Goal: Task Accomplishment & Management: Complete application form

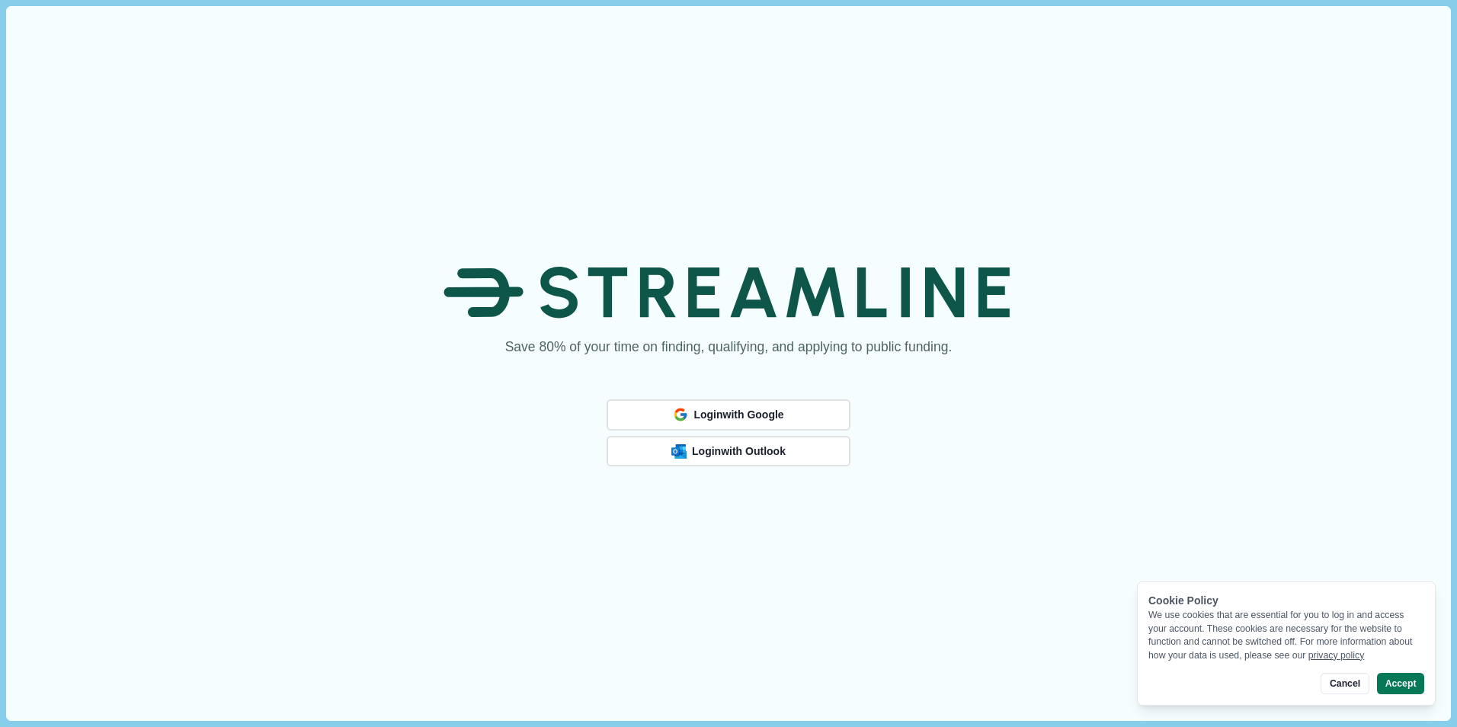
click at [764, 528] on div "Save 80% of your time on finding, qualifying, and applying to public funding. L…" at bounding box center [728, 363] width 1444 height 714
click at [759, 452] on span "Login with Outlook" at bounding box center [738, 451] width 89 height 12
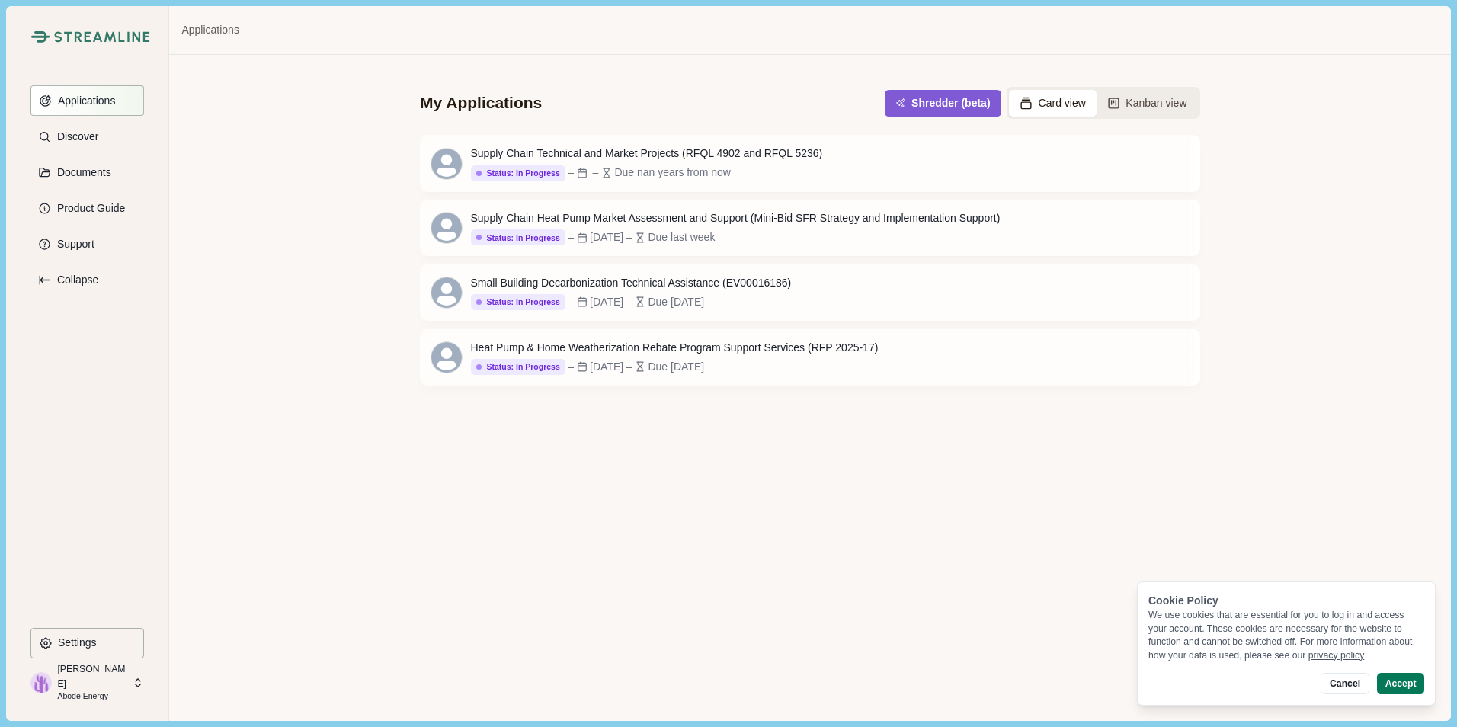
click at [115, 98] on p "Applications" at bounding box center [84, 101] width 63 height 13
click at [97, 171] on p "Documents" at bounding box center [81, 172] width 59 height 13
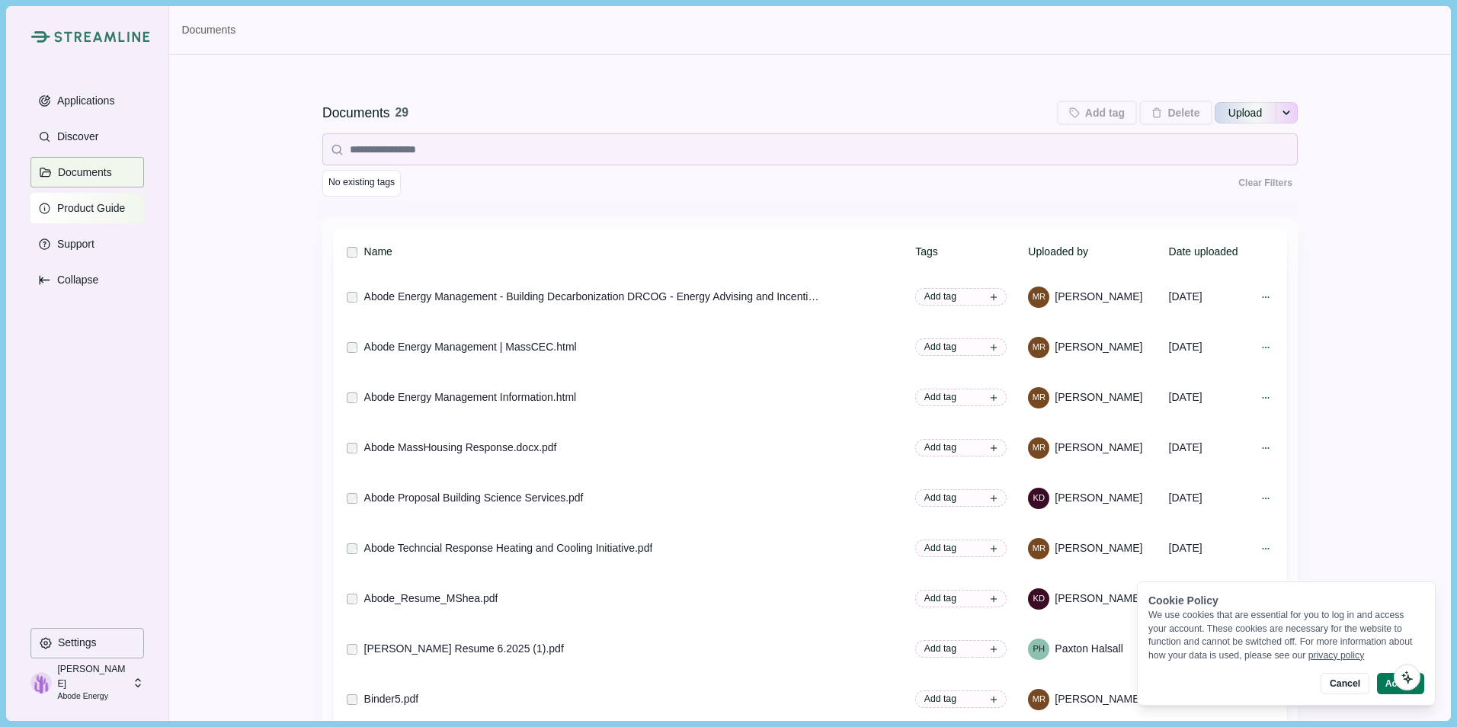
click at [95, 204] on p "Product Guide" at bounding box center [89, 208] width 74 height 13
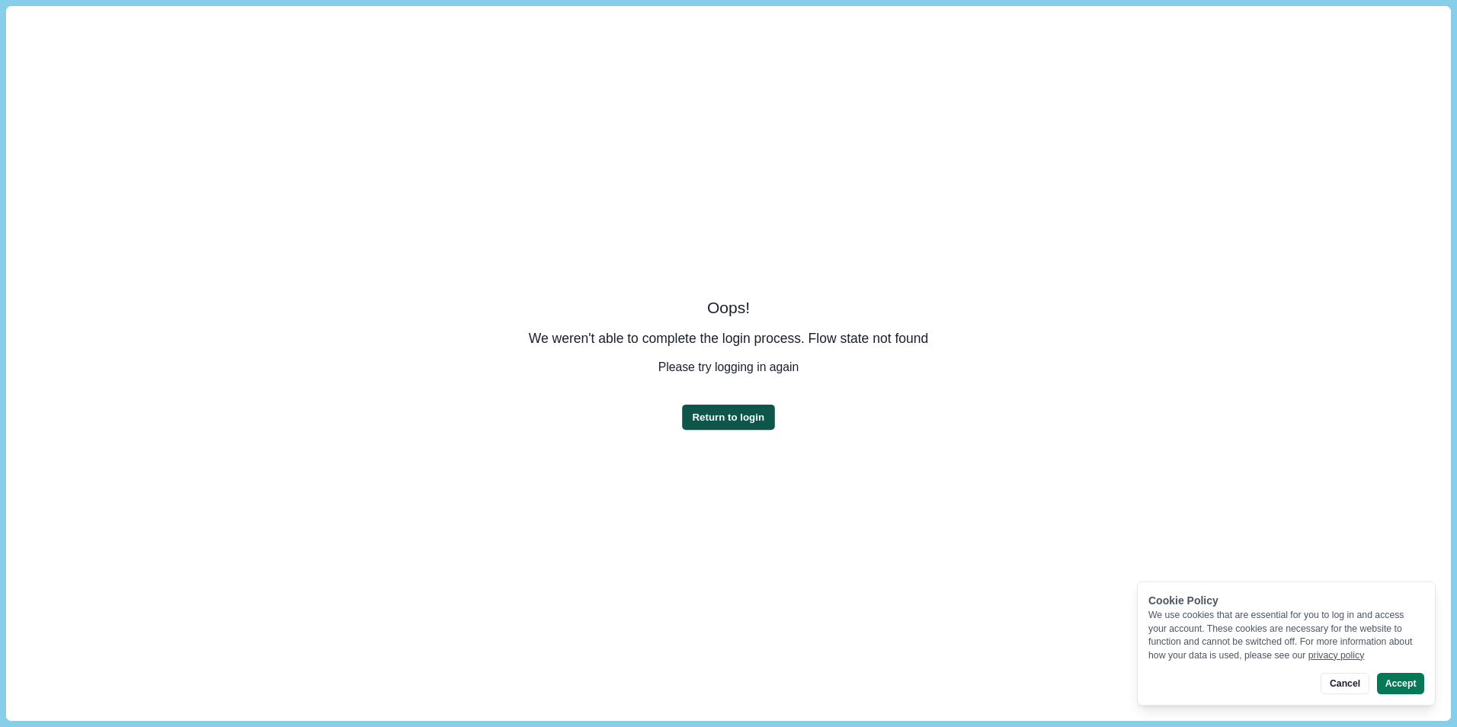
click at [751, 410] on button "Return to login" at bounding box center [728, 416] width 92 height 25
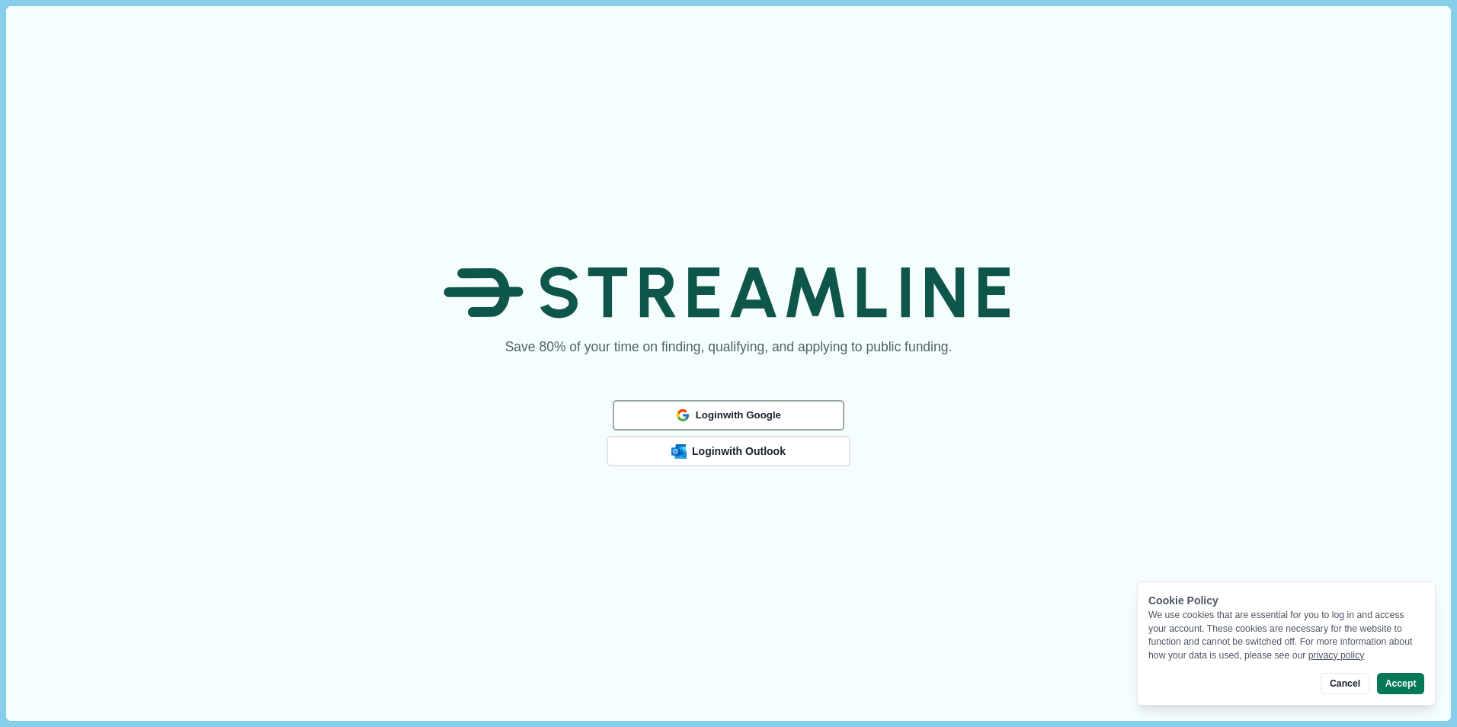
click at [751, 408] on span "Login with Google" at bounding box center [738, 414] width 85 height 12
click at [768, 450] on span "Login with Outlook" at bounding box center [738, 451] width 89 height 12
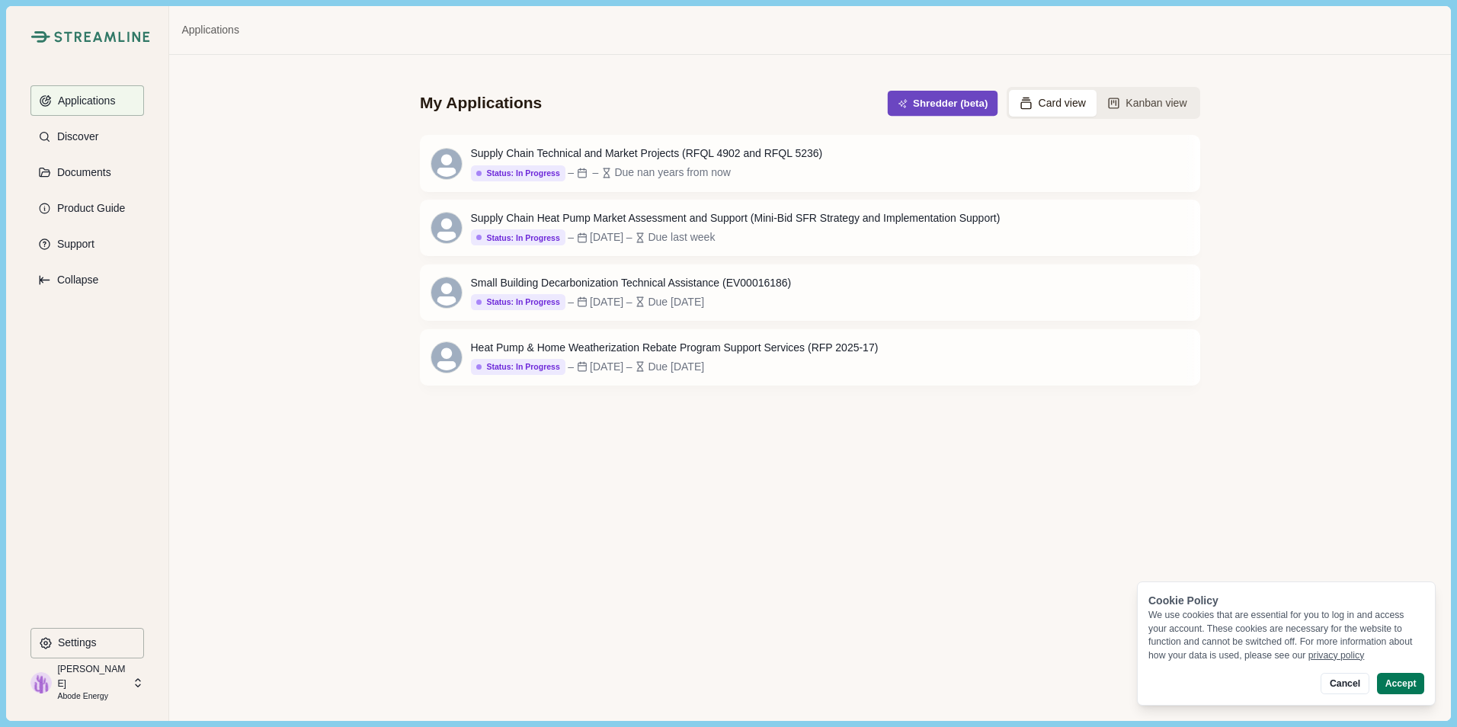
click at [984, 101] on button "Shredder (beta)" at bounding box center [943, 103] width 111 height 25
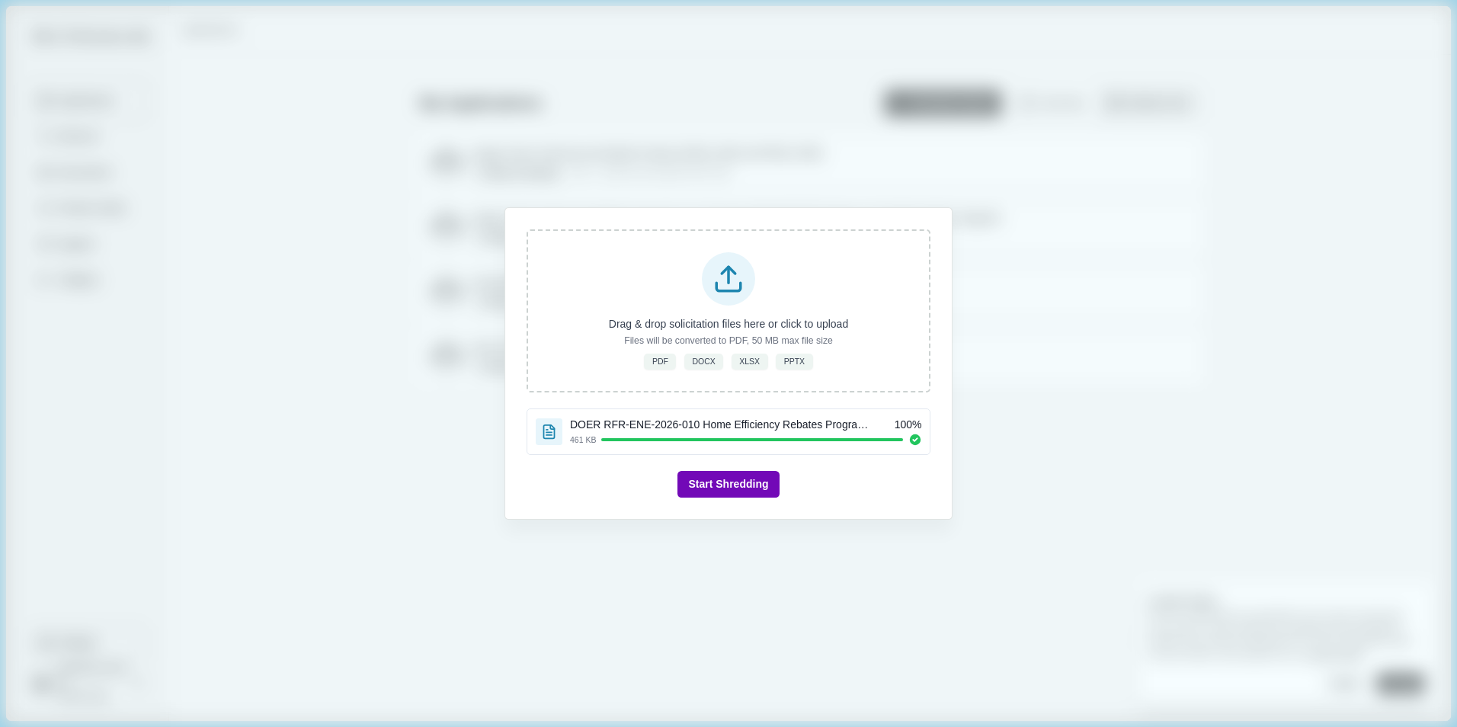
click at [716, 485] on button "Start Shredding" at bounding box center [728, 484] width 101 height 27
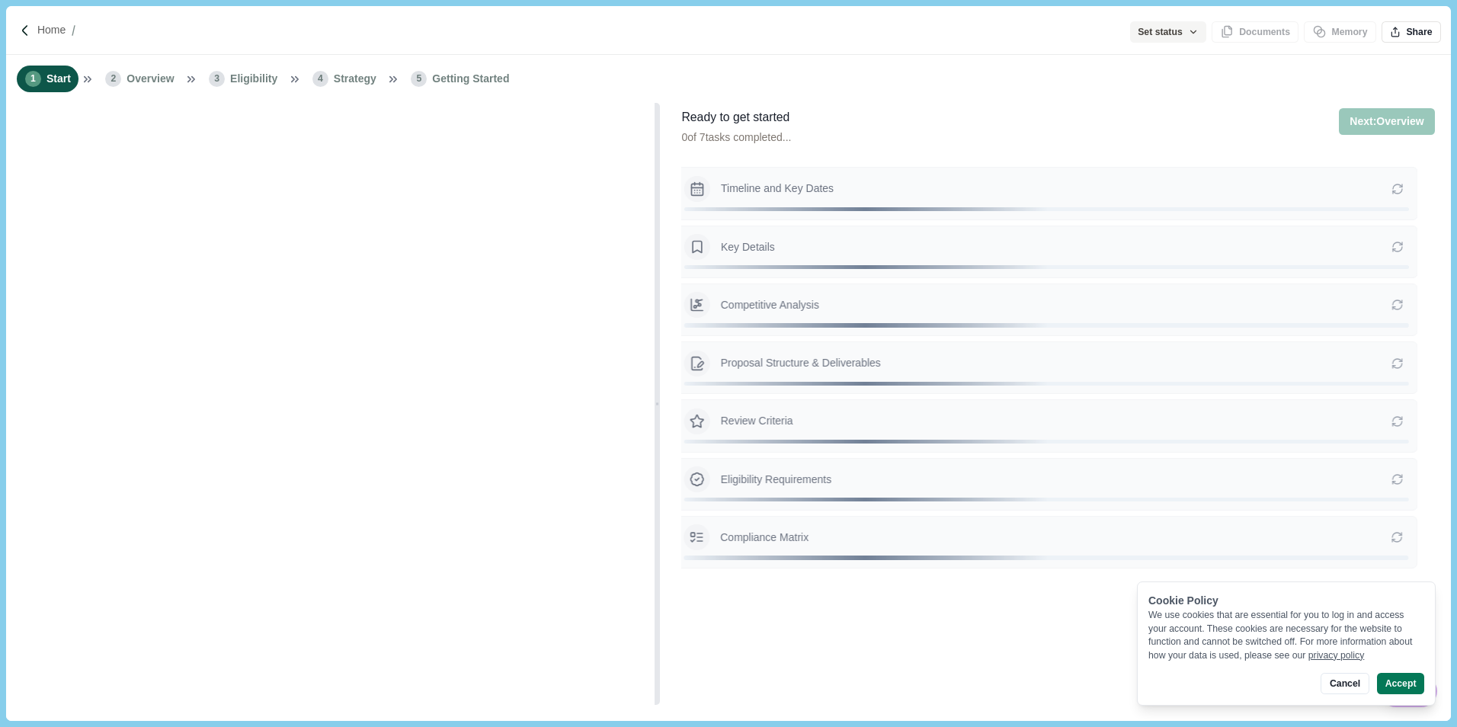
type input "**********"
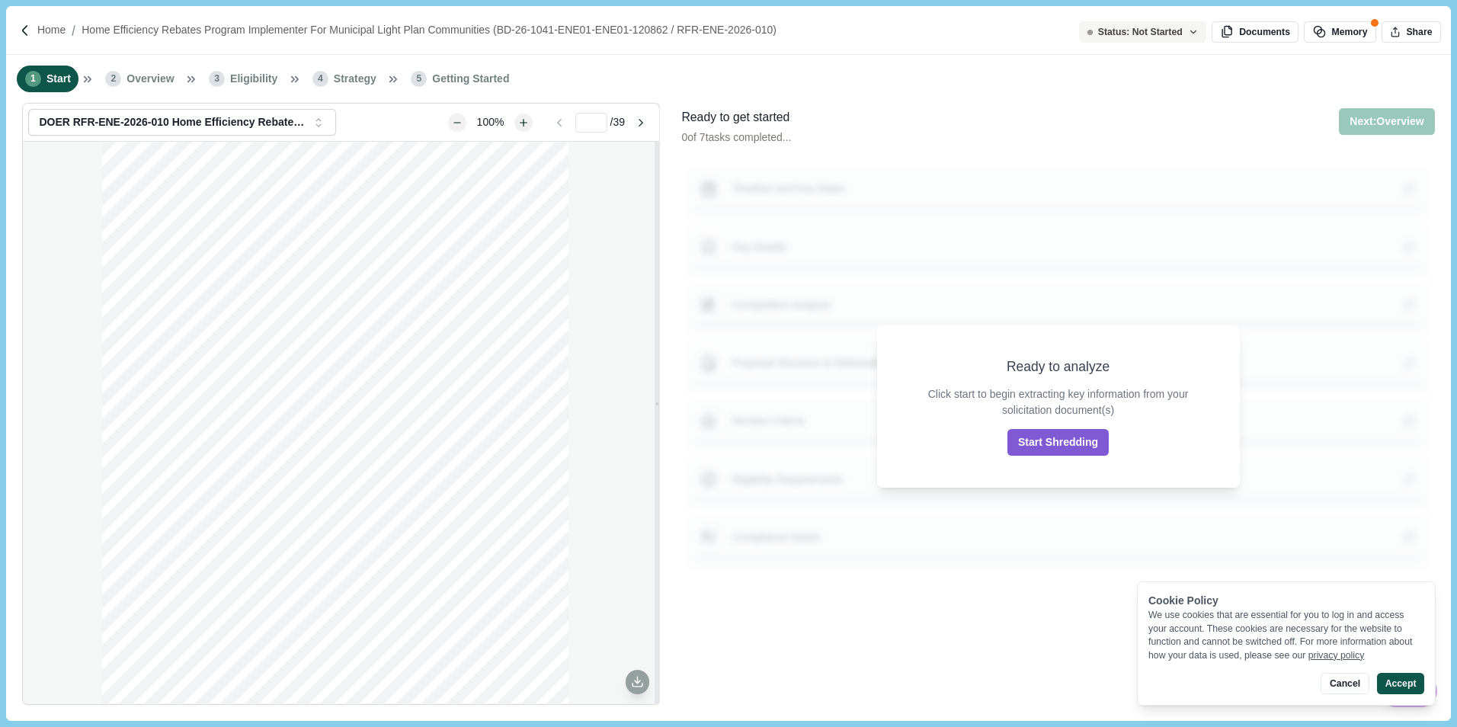
click at [1402, 687] on button "Accept" at bounding box center [1400, 683] width 47 height 21
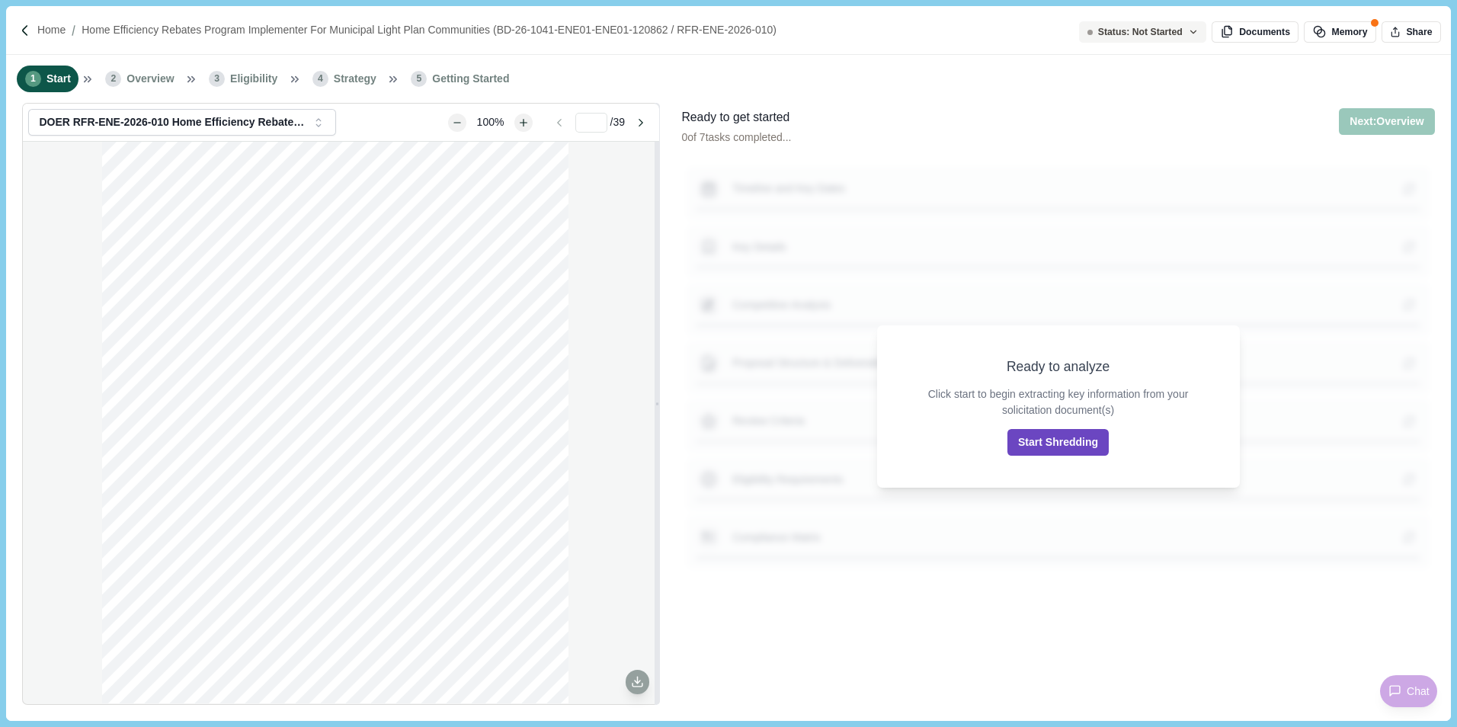
click at [1046, 443] on button "Start Shredding" at bounding box center [1058, 442] width 101 height 27
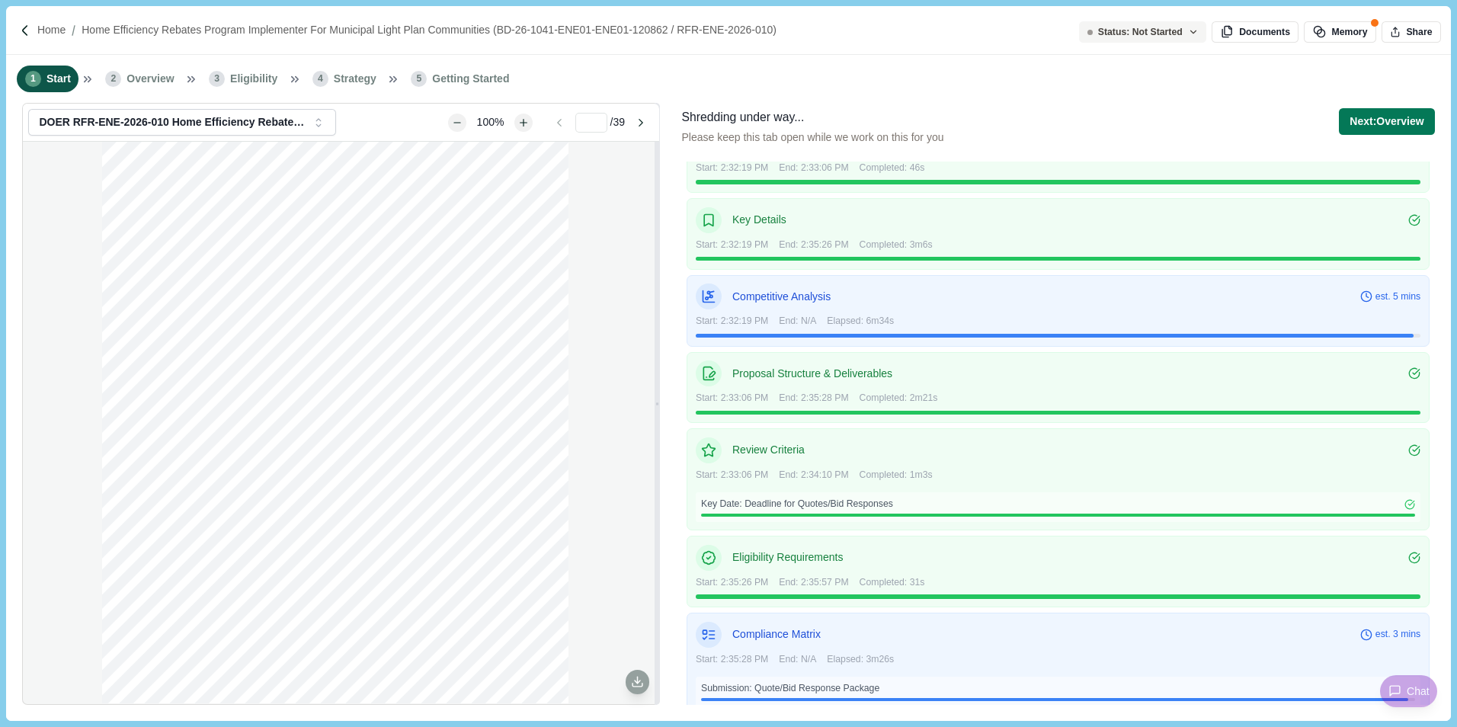
scroll to position [66, 0]
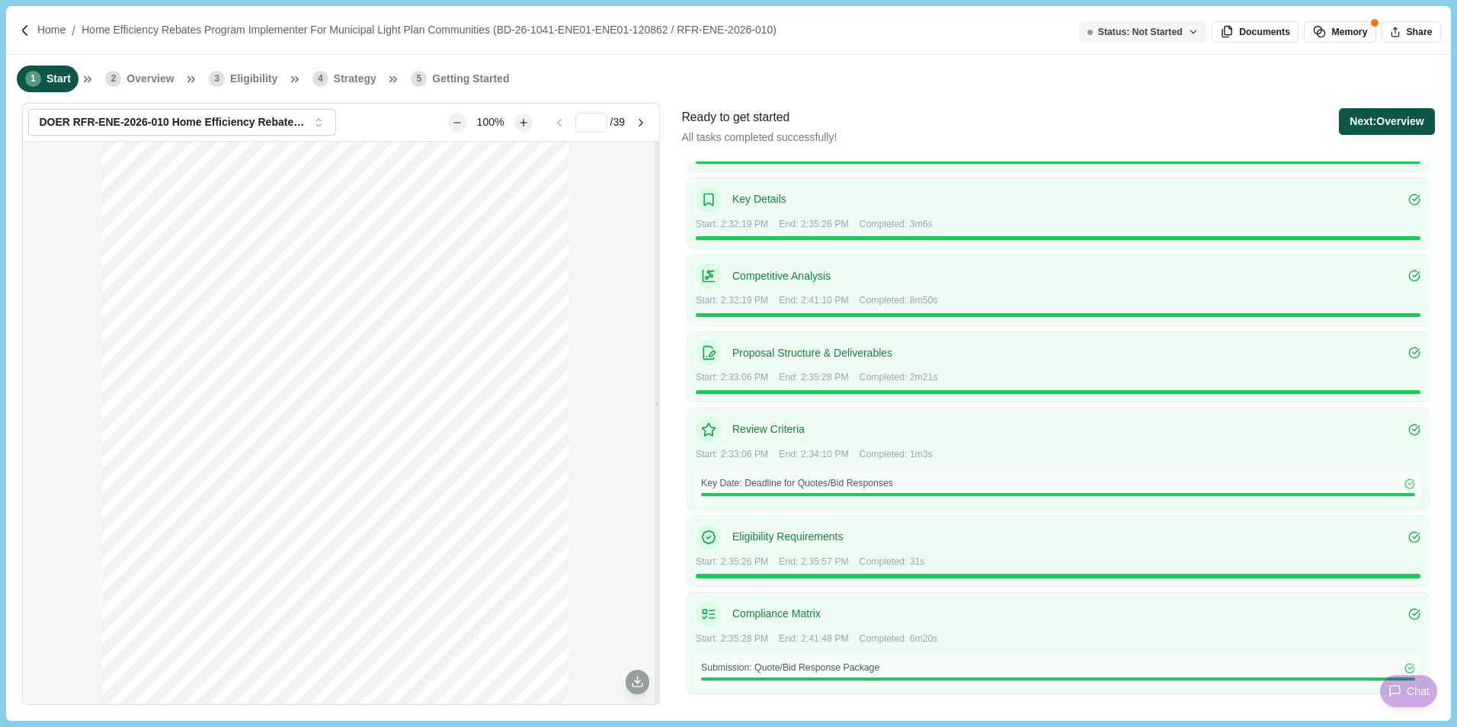
click at [1377, 123] on button "Next: Overview" at bounding box center [1386, 121] width 95 height 27
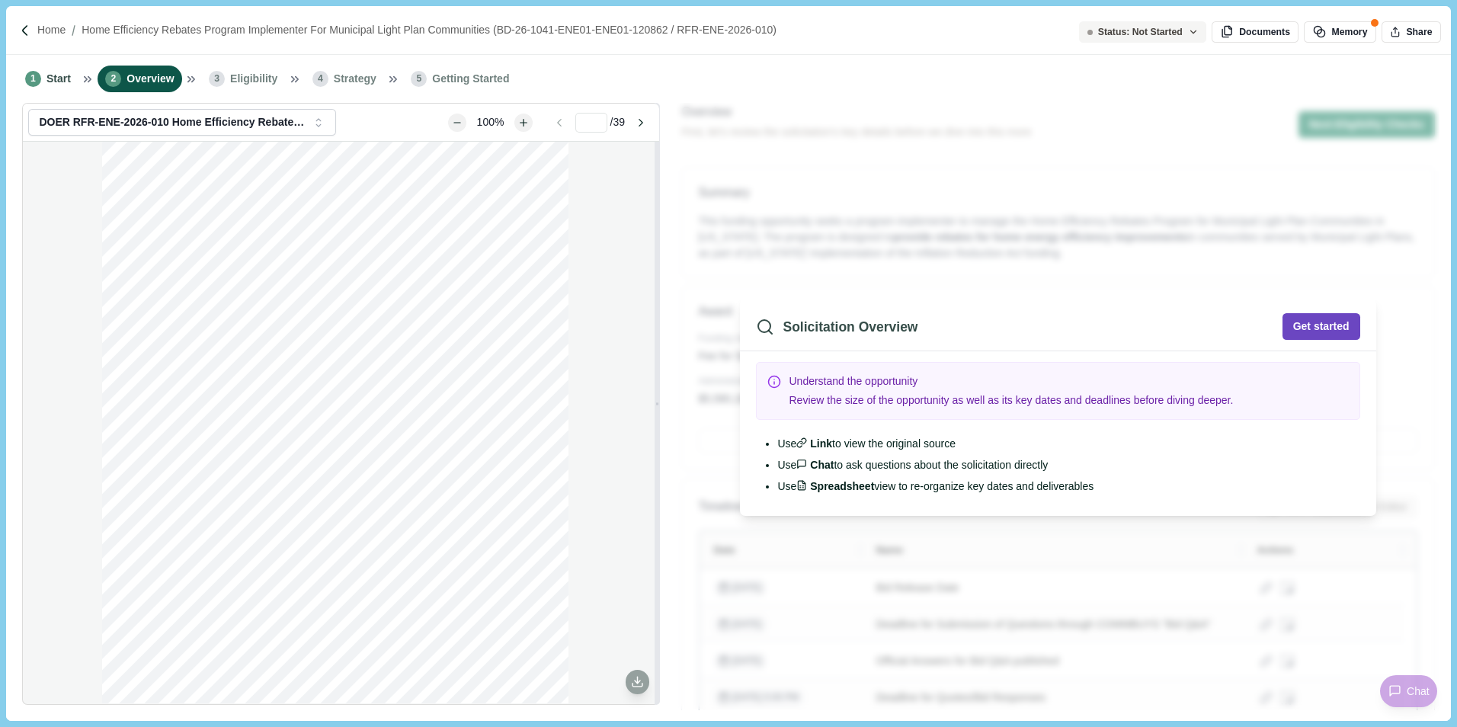
click at [1307, 323] on button "Get started" at bounding box center [1322, 326] width 78 height 27
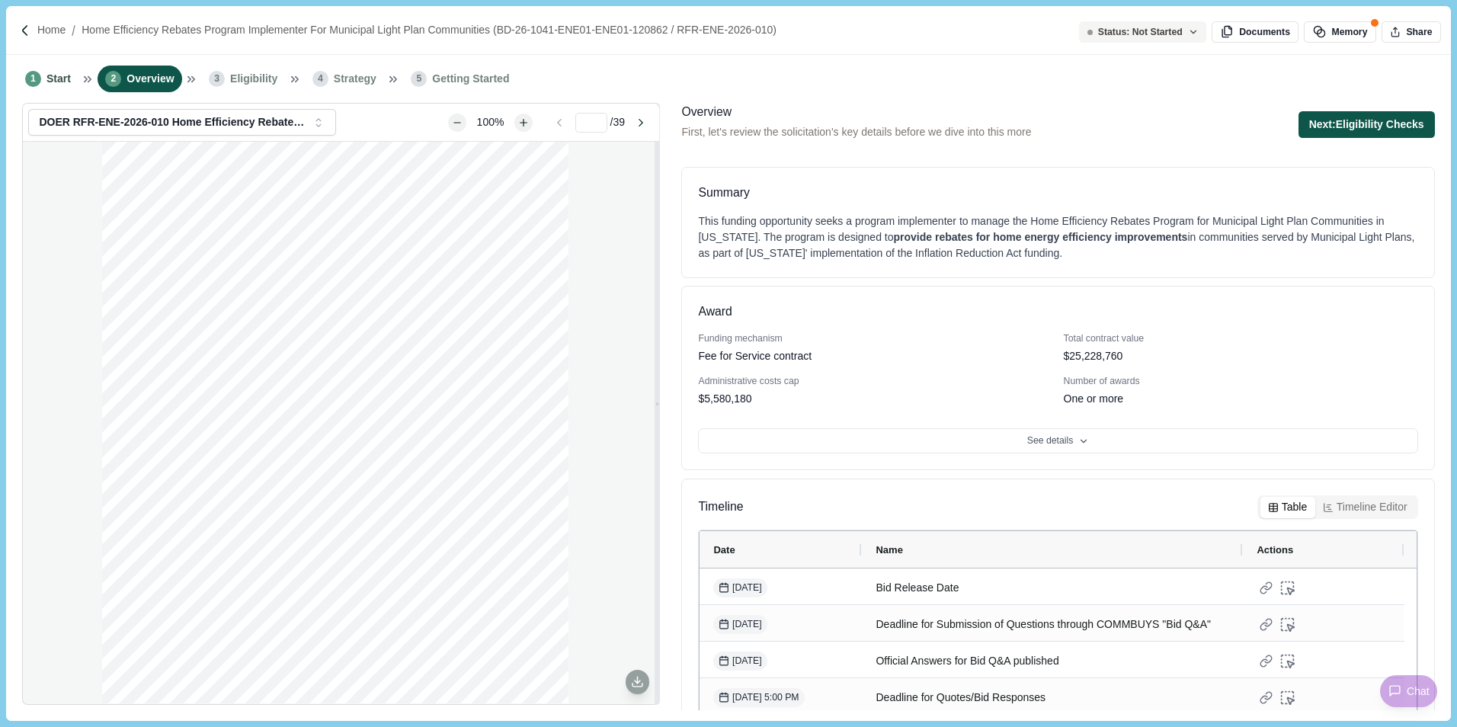
click at [1355, 124] on button "Next: Eligibility Checks" at bounding box center [1367, 124] width 136 height 27
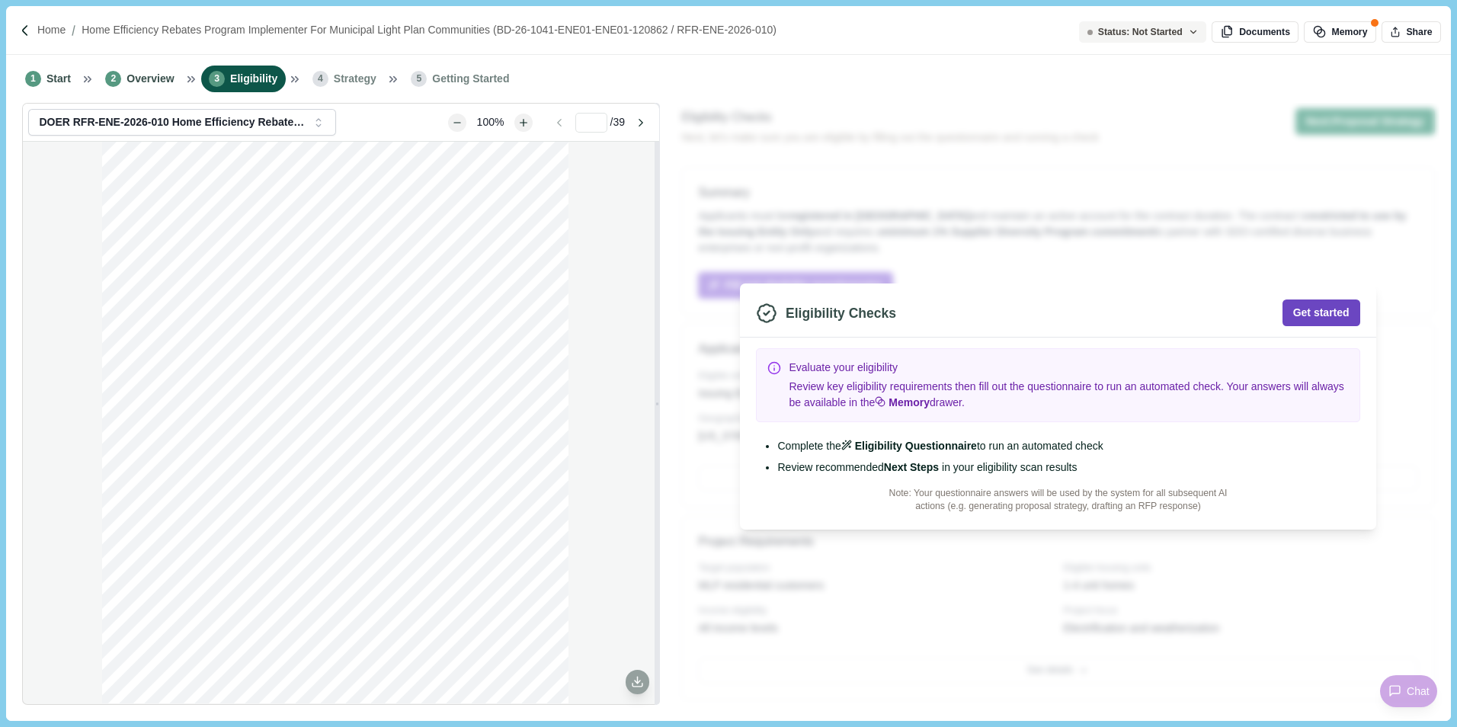
click at [1332, 308] on button "Get started" at bounding box center [1322, 313] width 78 height 27
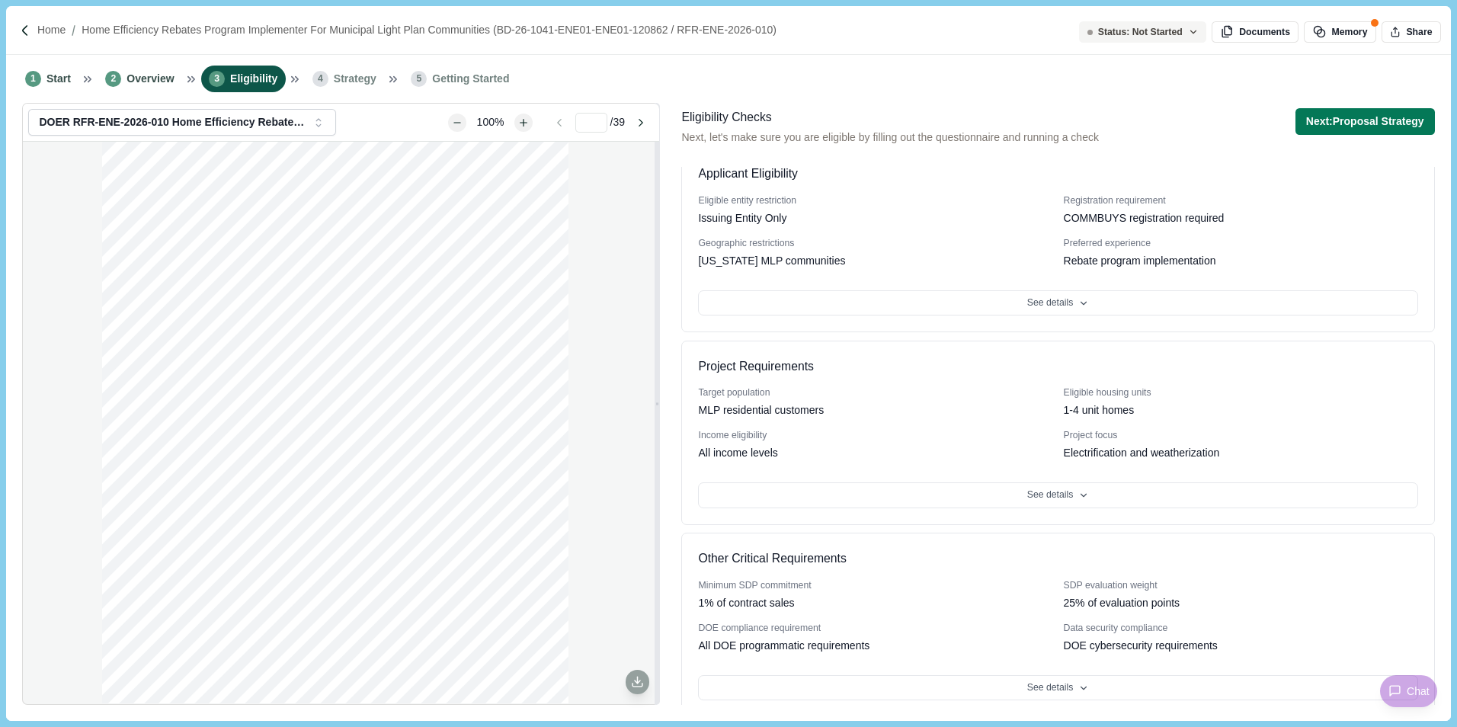
scroll to position [187, 0]
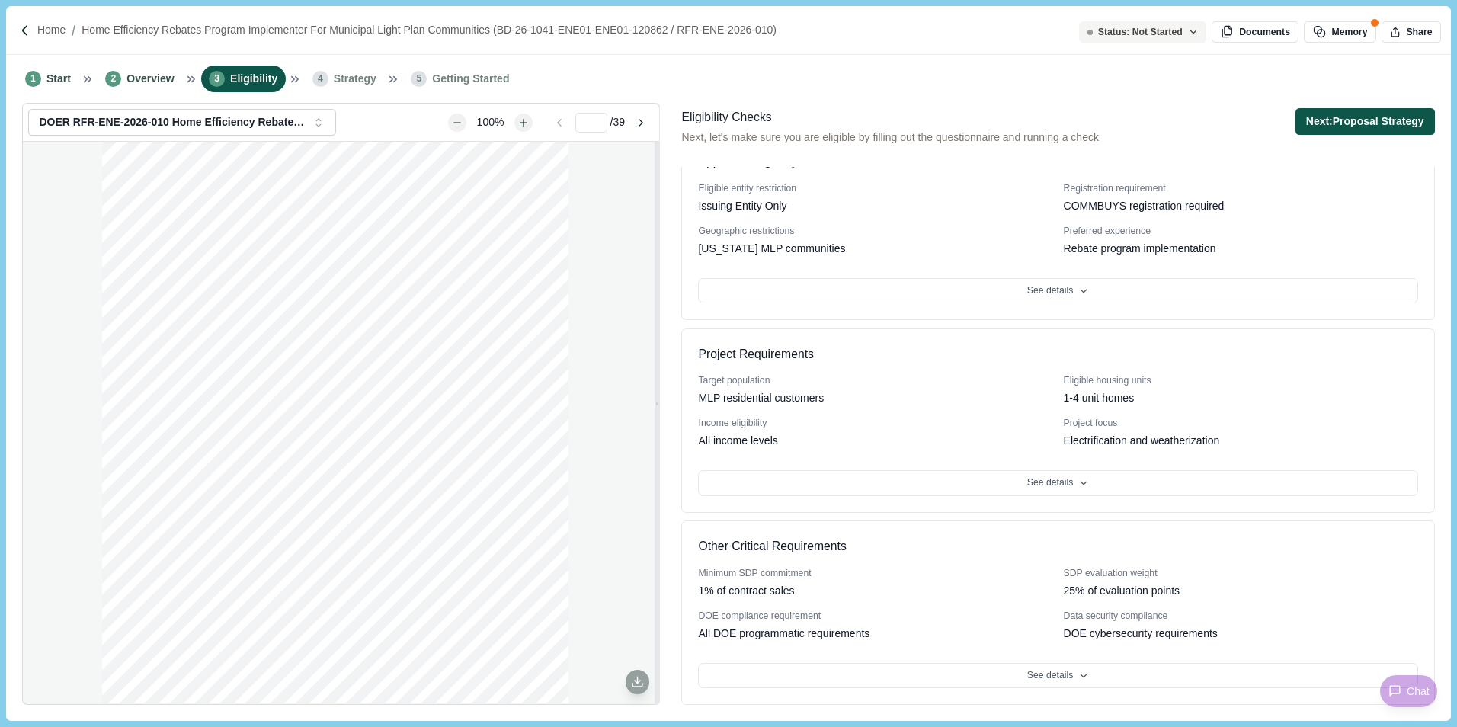
click at [1371, 119] on button "Next: Proposal Strategy" at bounding box center [1365, 121] width 139 height 27
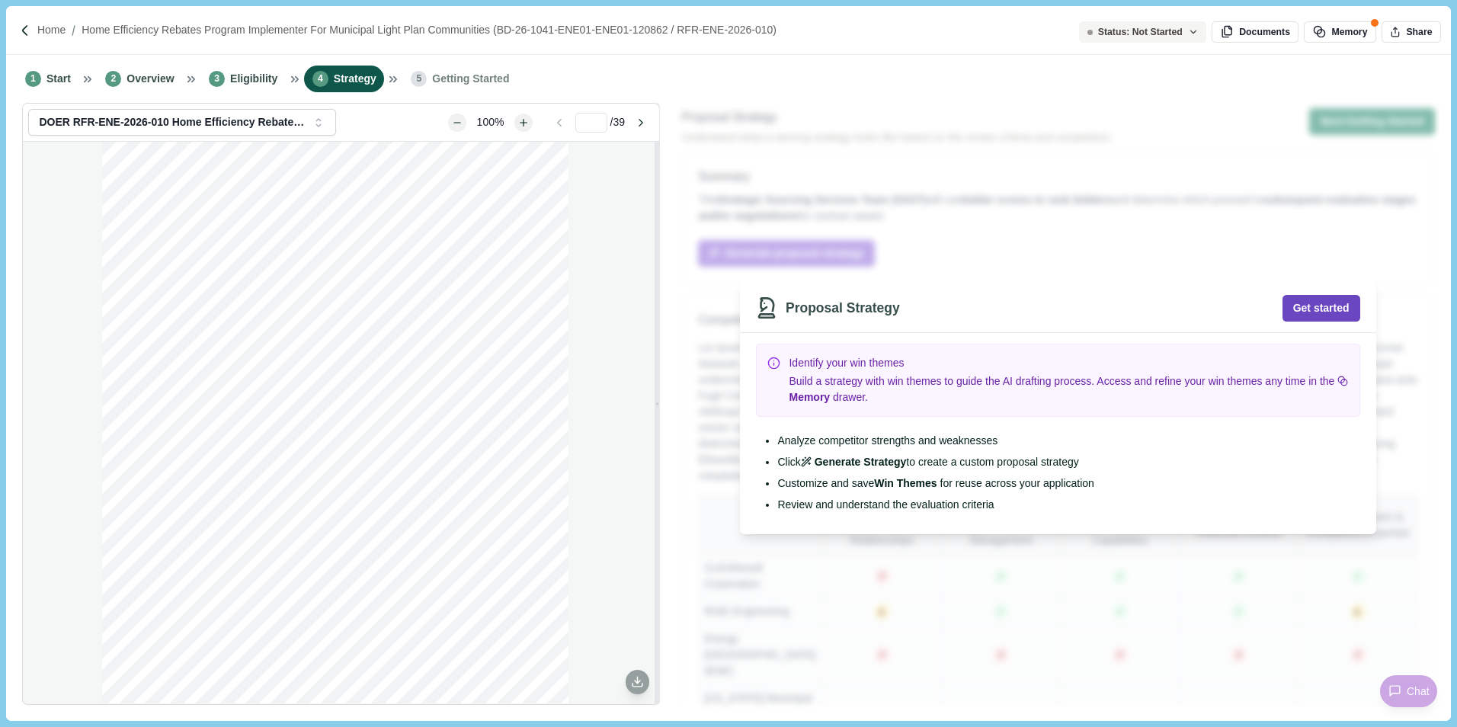
click at [1332, 309] on button "Get started" at bounding box center [1322, 308] width 78 height 27
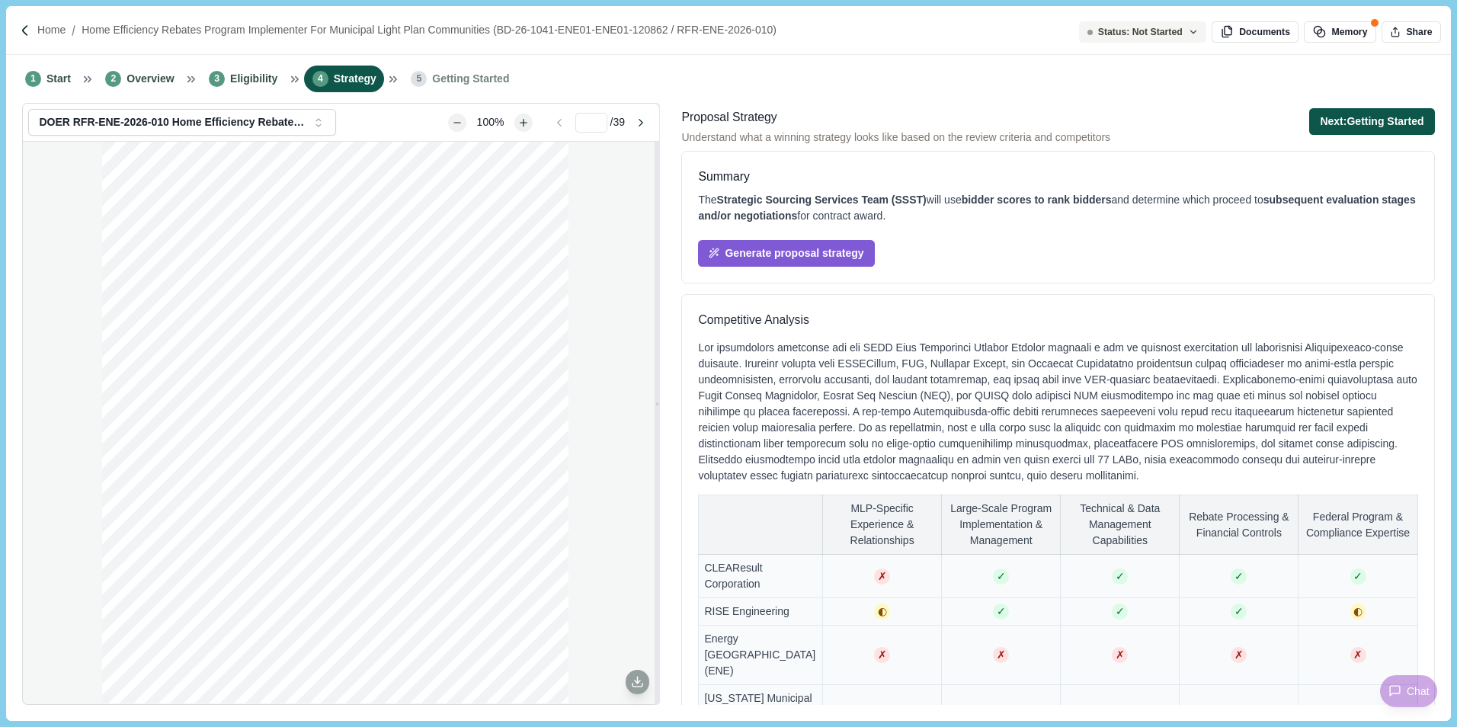
click at [1385, 121] on button "Next: Getting Started" at bounding box center [1371, 121] width 125 height 27
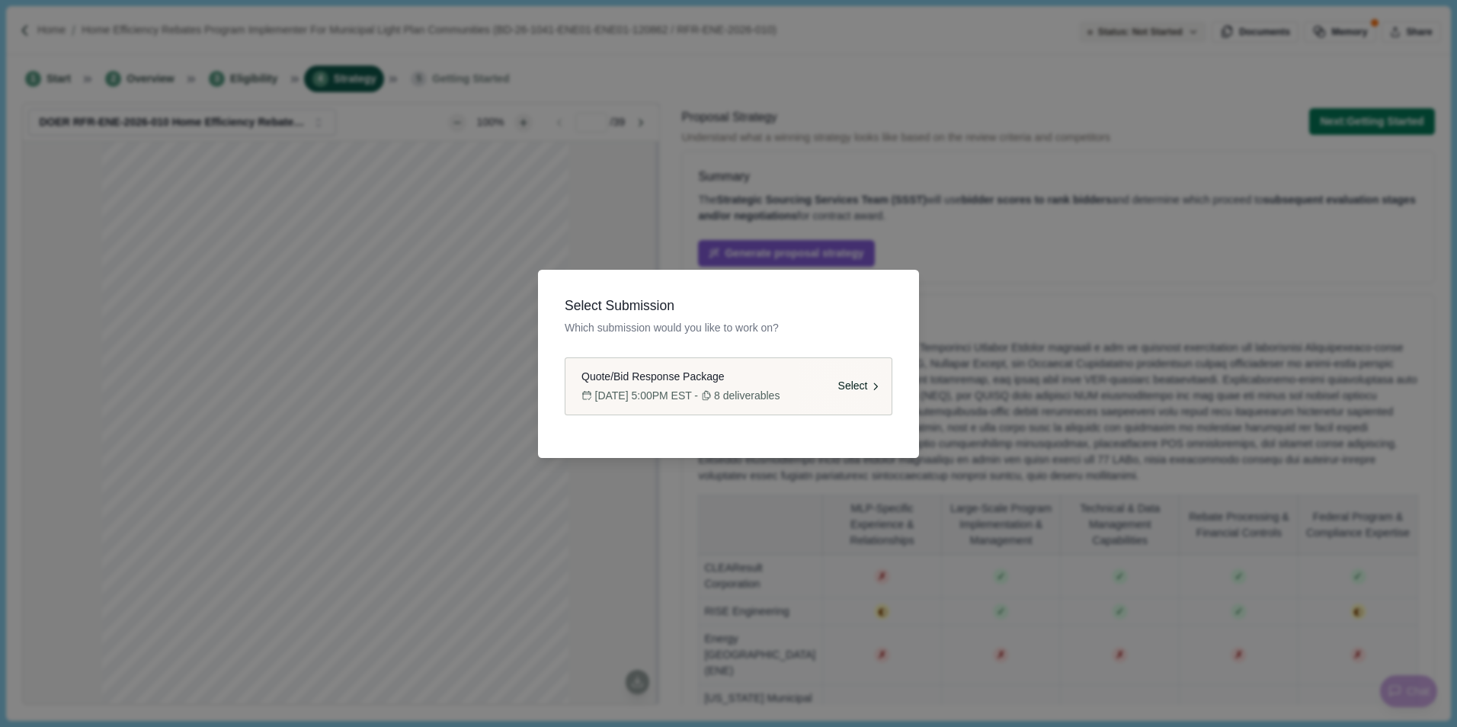
click at [860, 384] on span "Select" at bounding box center [853, 386] width 30 height 16
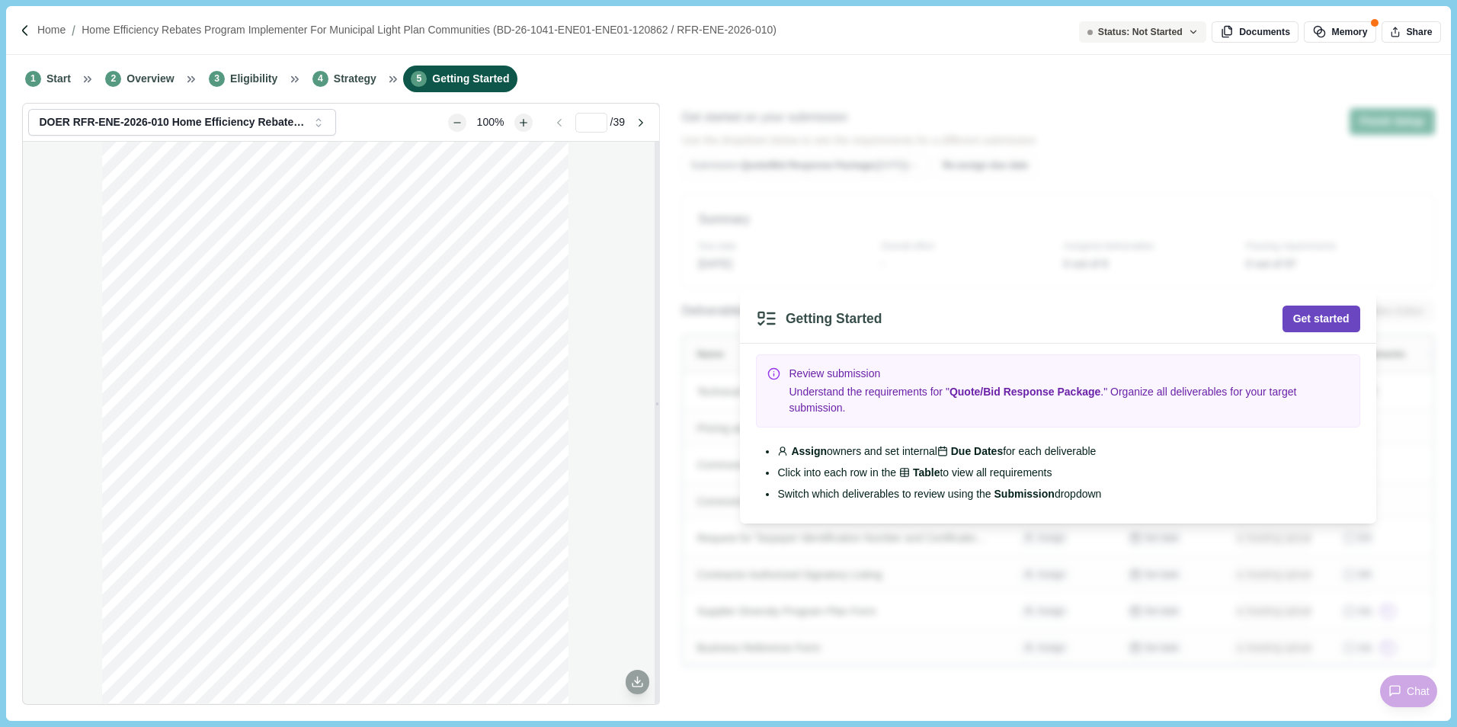
click at [1338, 328] on button "Get started" at bounding box center [1322, 319] width 78 height 27
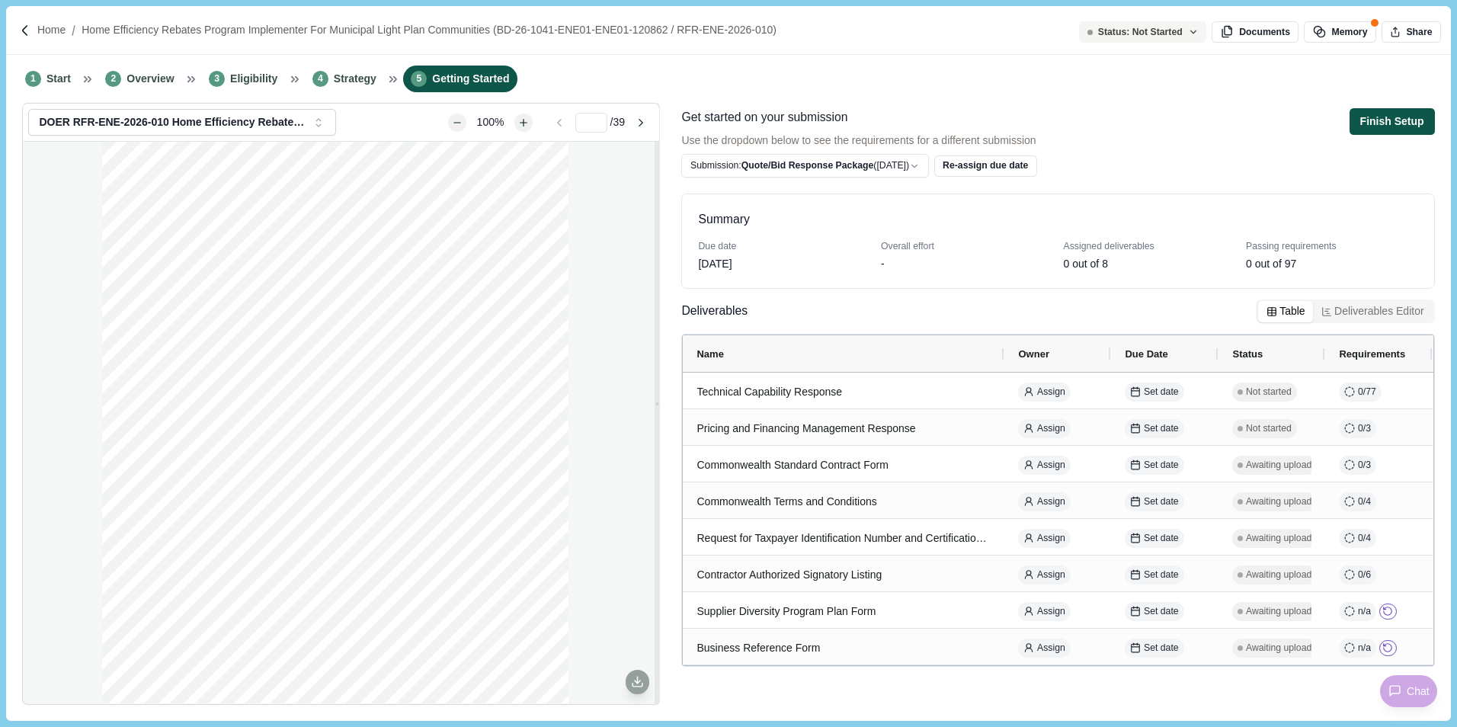
click at [1395, 118] on button "Finish Setup" at bounding box center [1392, 121] width 85 height 27
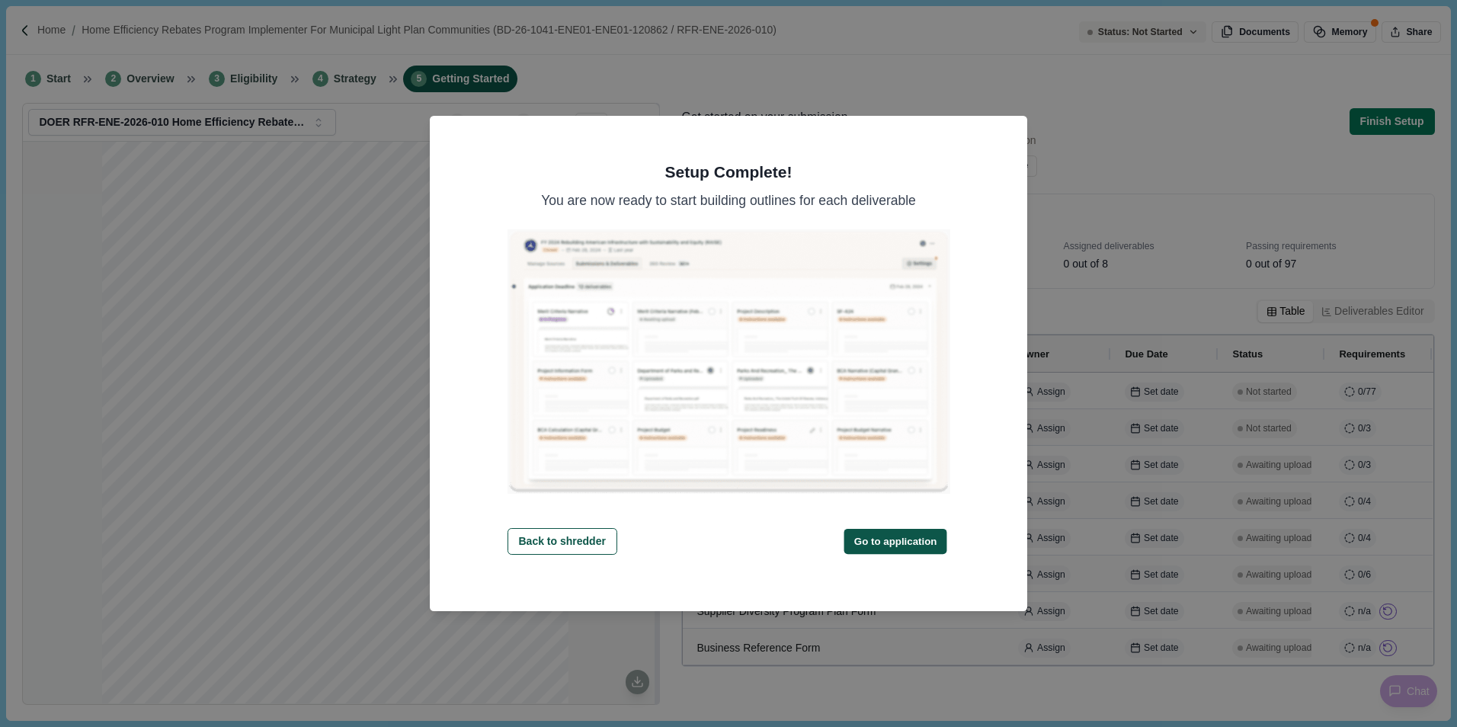
click at [907, 540] on button "Go to application" at bounding box center [895, 541] width 103 height 25
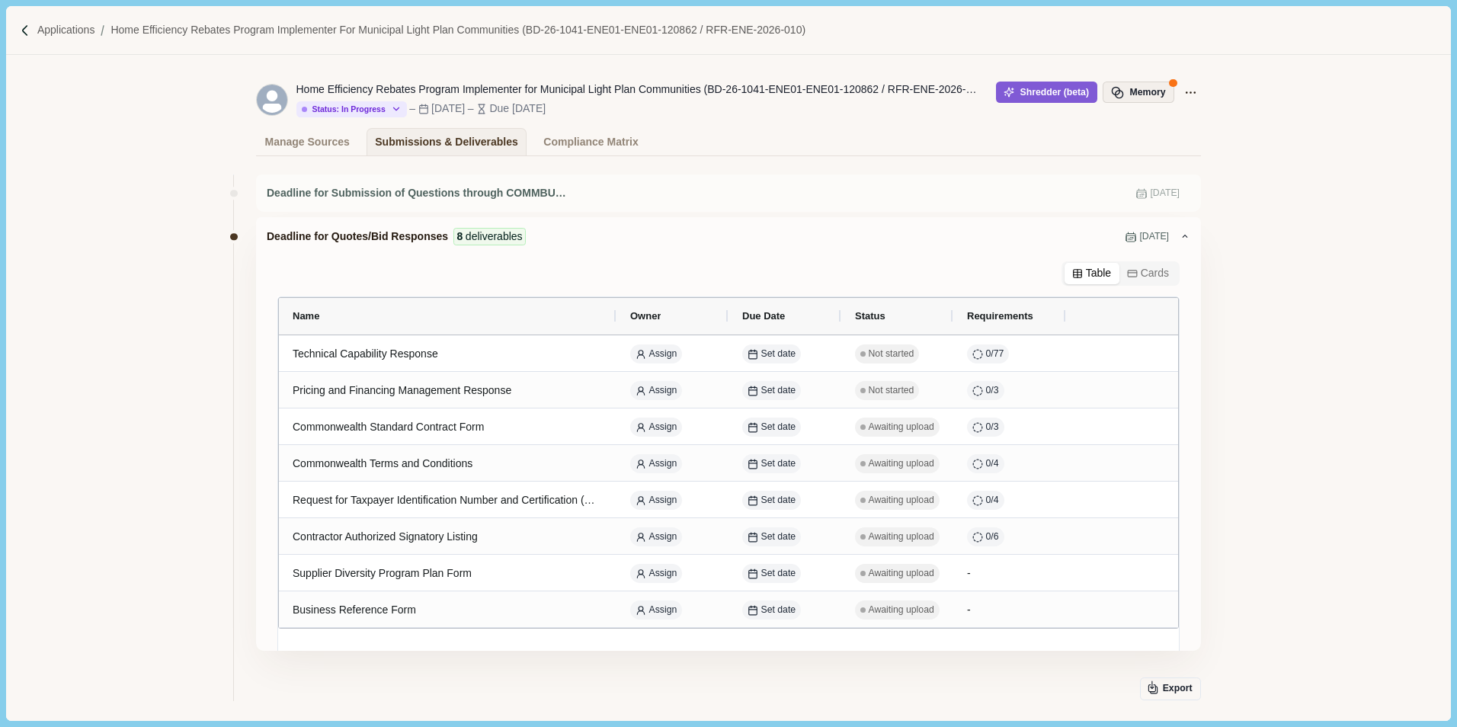
click at [1139, 93] on button "Memory" at bounding box center [1139, 92] width 72 height 21
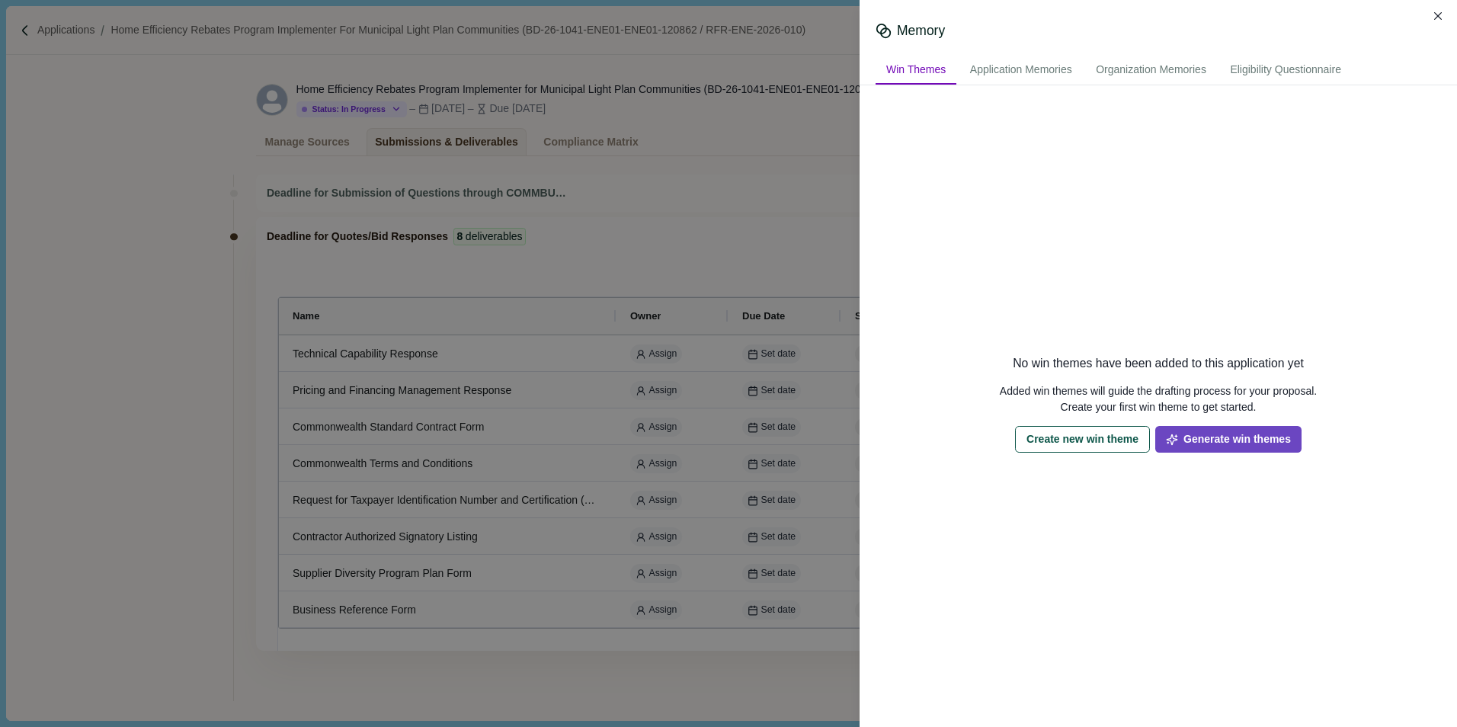
click at [1199, 440] on button "Generate win themes" at bounding box center [1228, 439] width 146 height 27
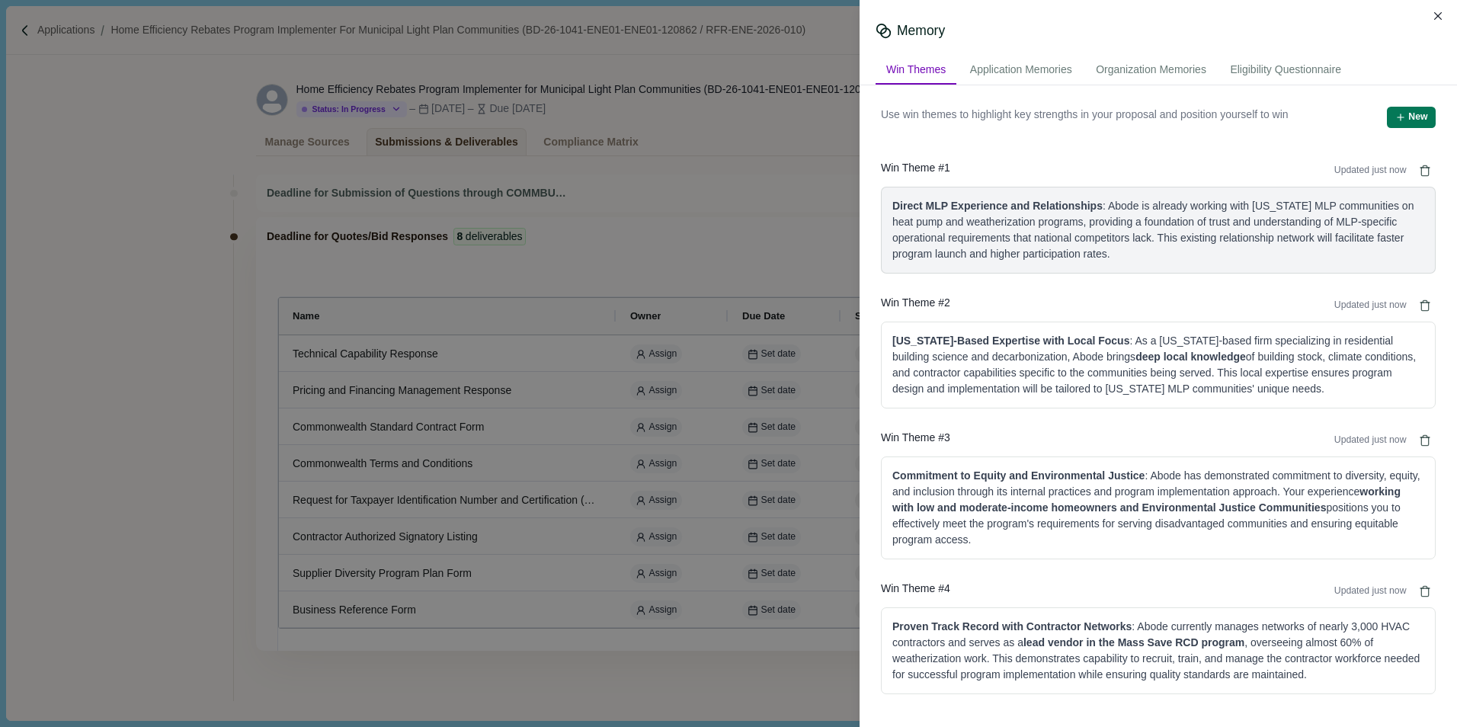
click at [1148, 248] on div "Direct MLP Experience and Relationships : Abode is already working with [US_STA…" at bounding box center [1158, 230] width 532 height 64
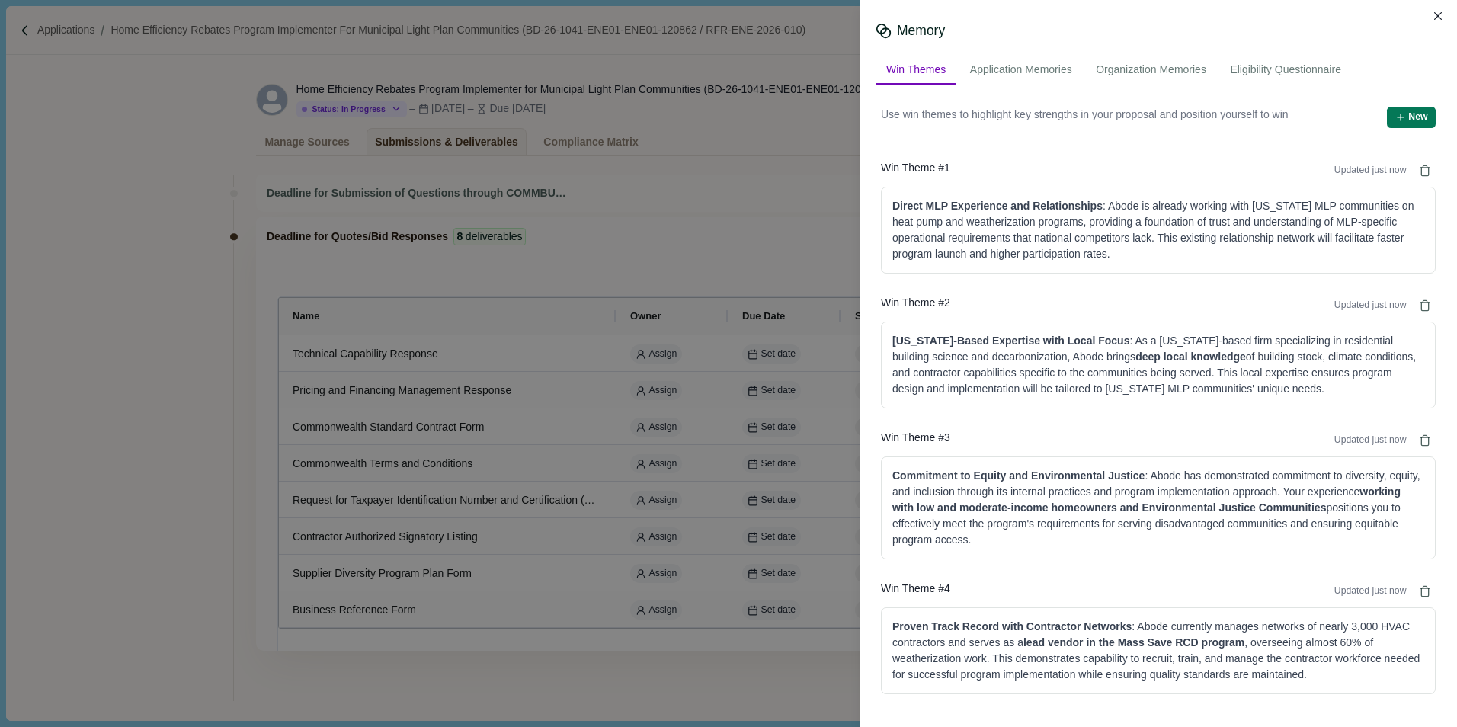
click at [1228, 280] on div "Use win themes to highlight key strengths in your proposal and position yoursel…" at bounding box center [1158, 400] width 576 height 609
click at [1057, 70] on div "Application Memories" at bounding box center [1020, 70] width 123 height 28
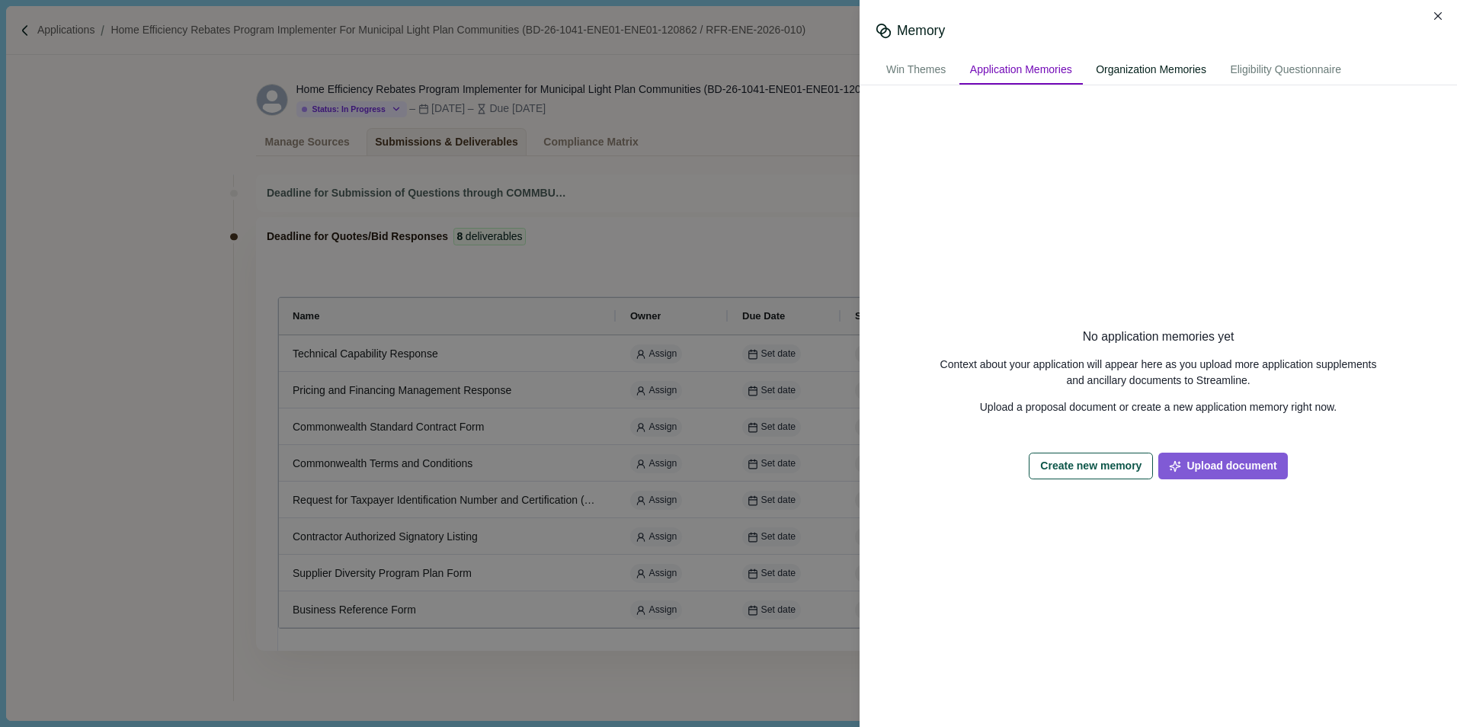
click at [1162, 69] on div "Organization Memories" at bounding box center [1151, 70] width 132 height 28
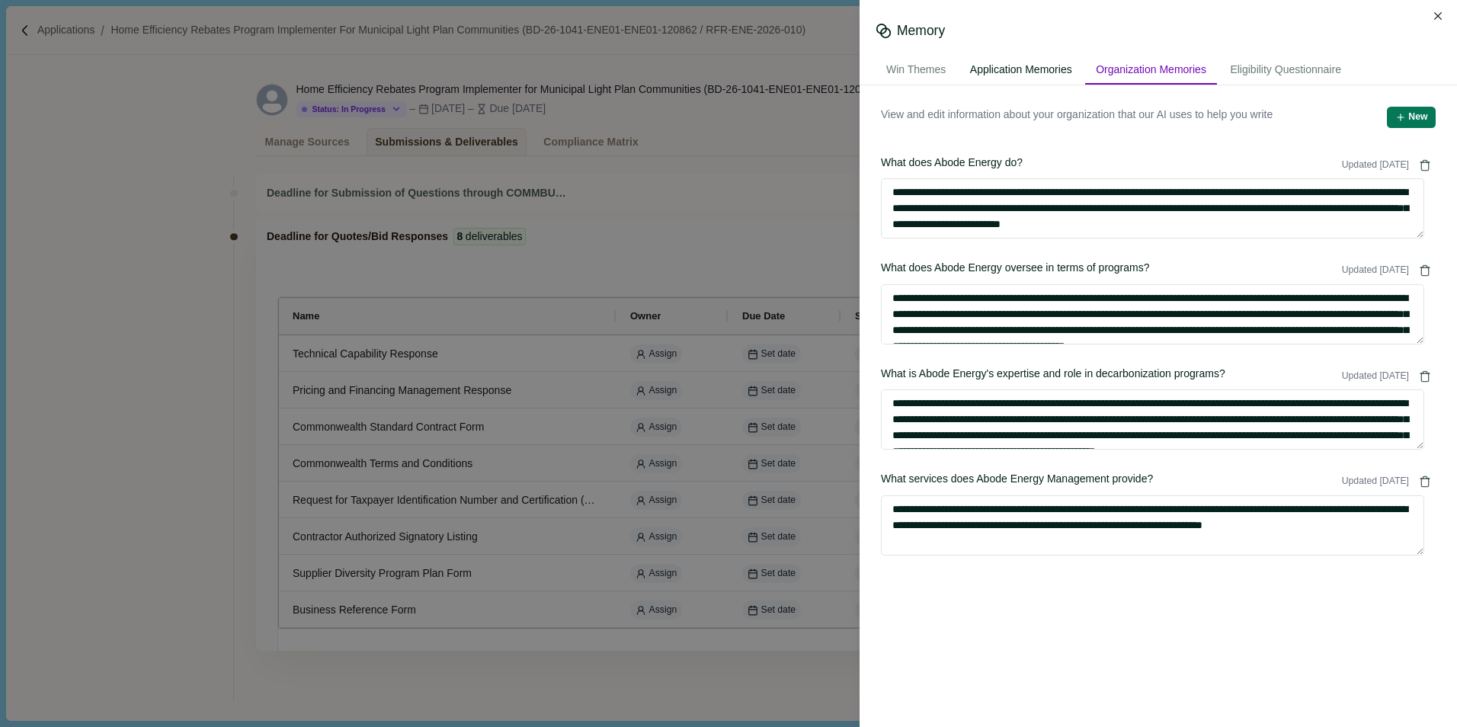
click at [1054, 68] on div "Application Memories" at bounding box center [1020, 70] width 123 height 28
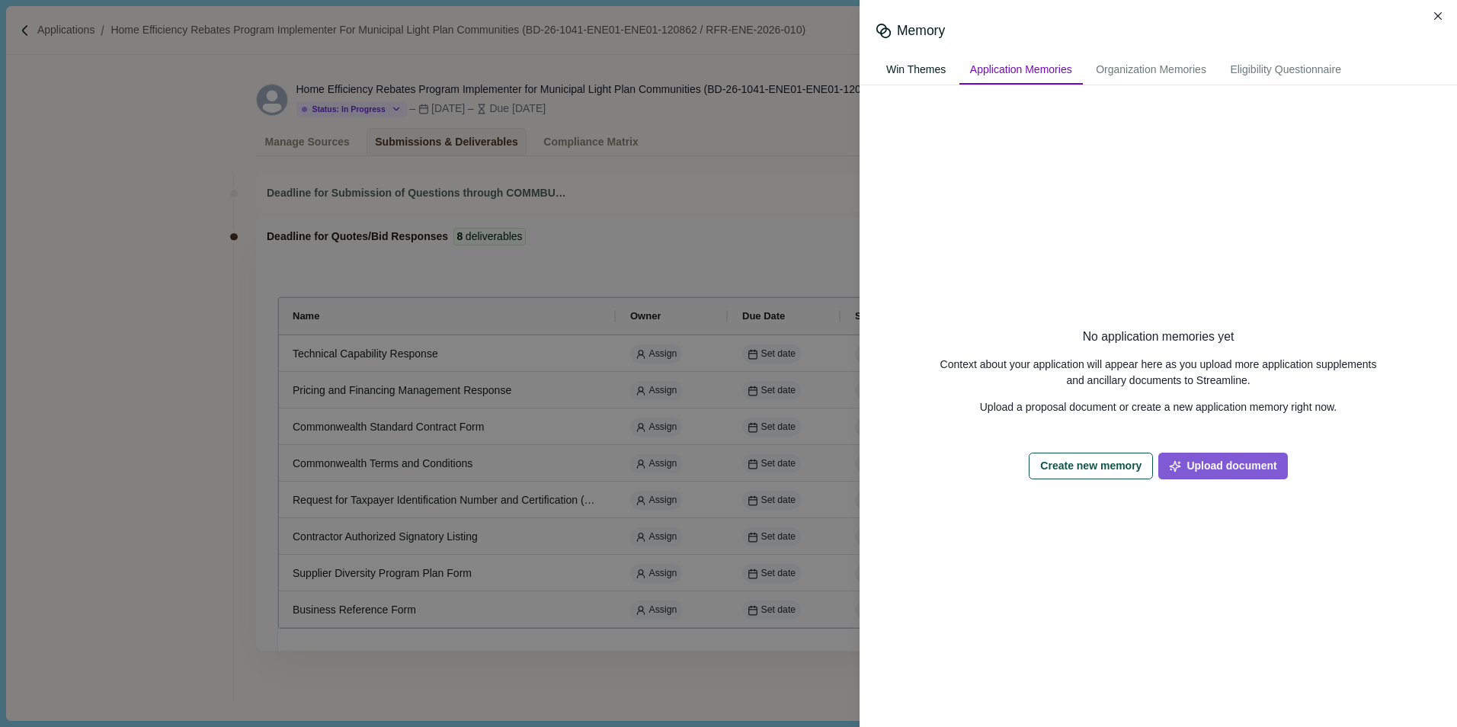
click at [918, 70] on div "Win Themes" at bounding box center [916, 70] width 81 height 28
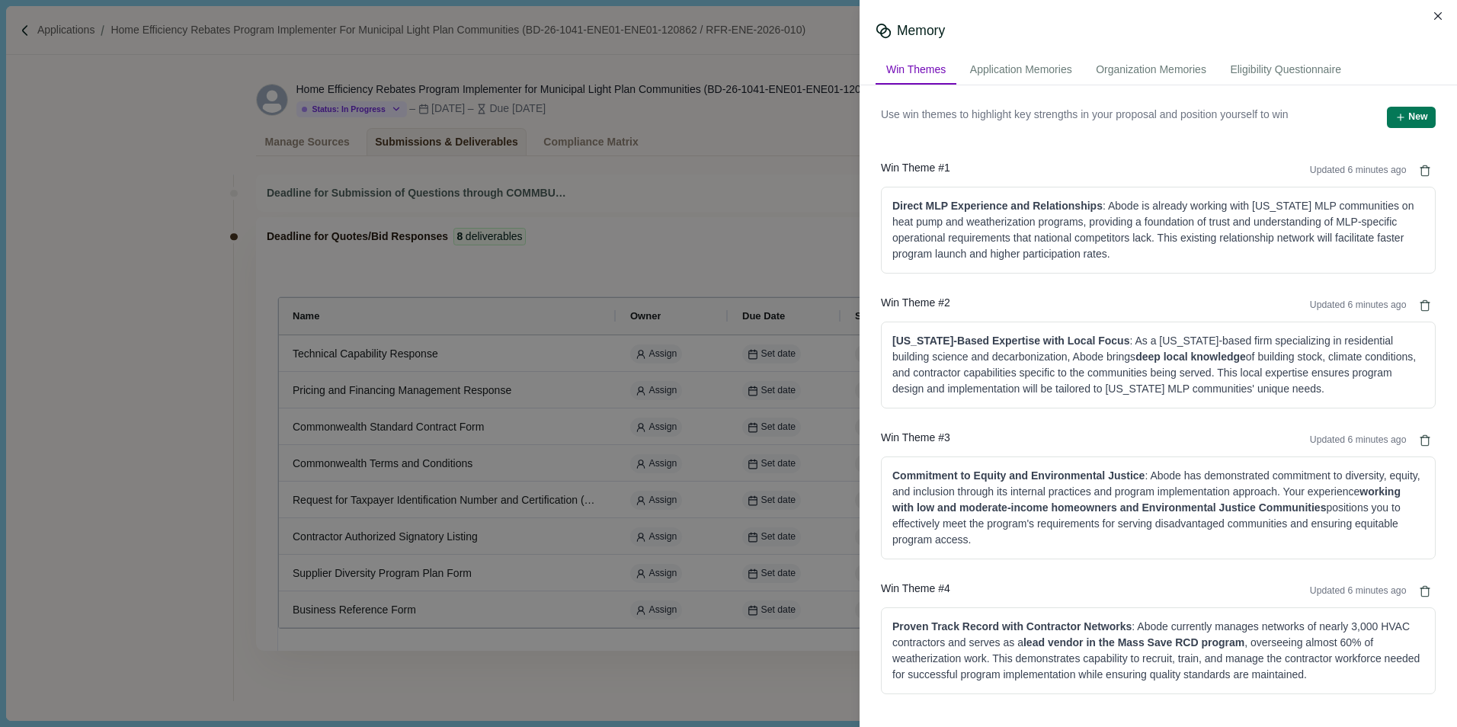
click at [1370, 24] on div "Memory" at bounding box center [1158, 30] width 565 height 19
